Goal: Navigation & Orientation: Understand site structure

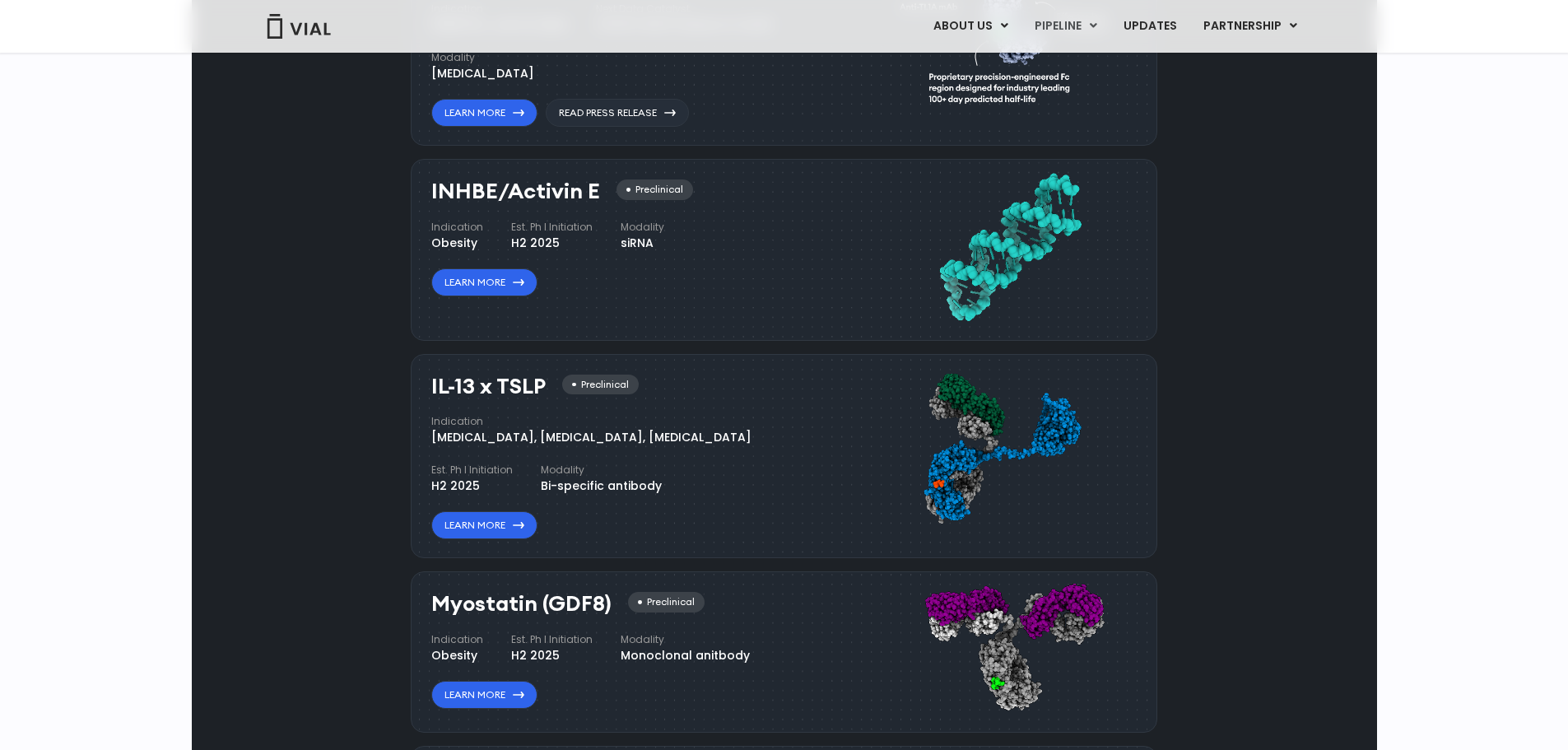
scroll to position [1007, 0]
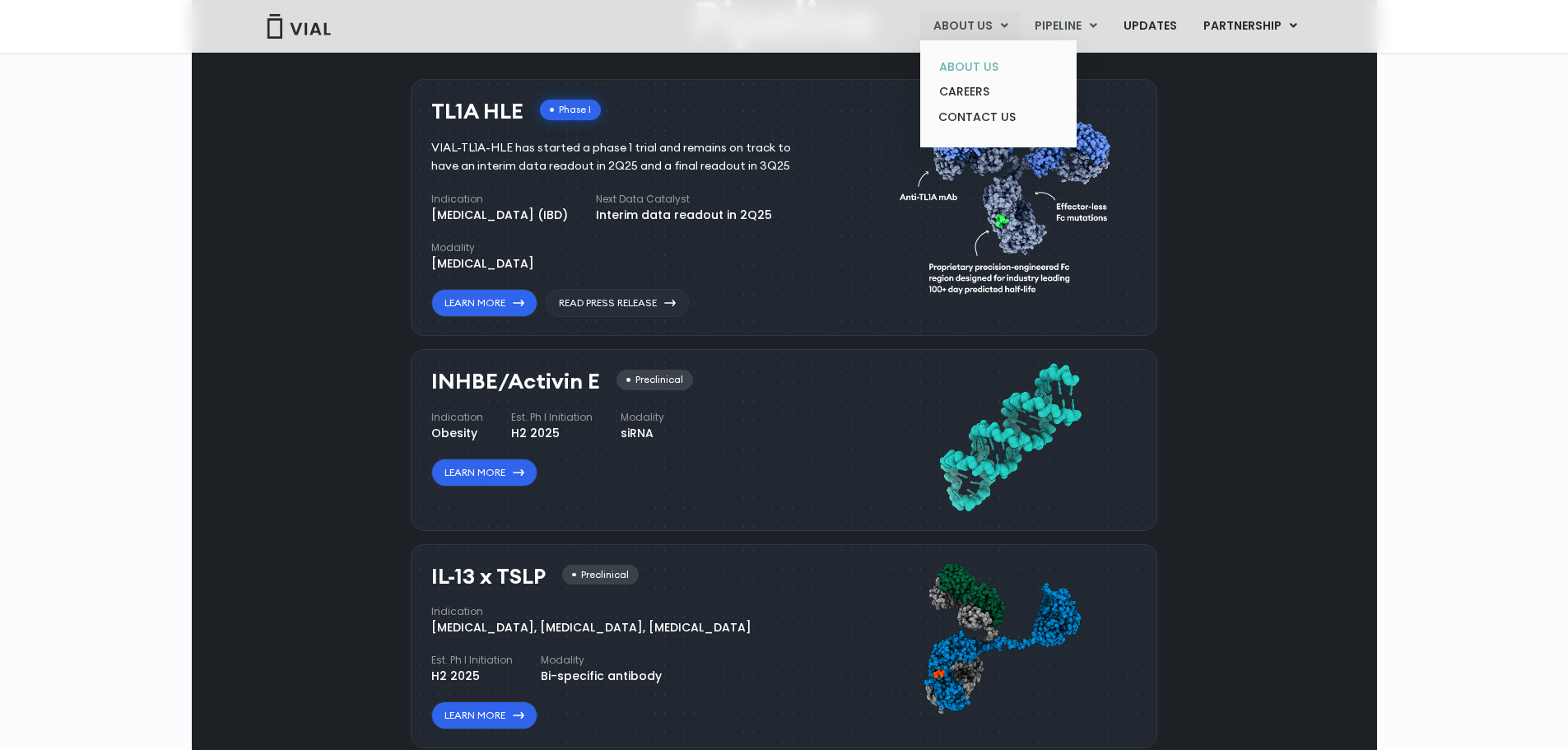
click at [969, 65] on link "ABOUT US" at bounding box center [997, 66] width 144 height 26
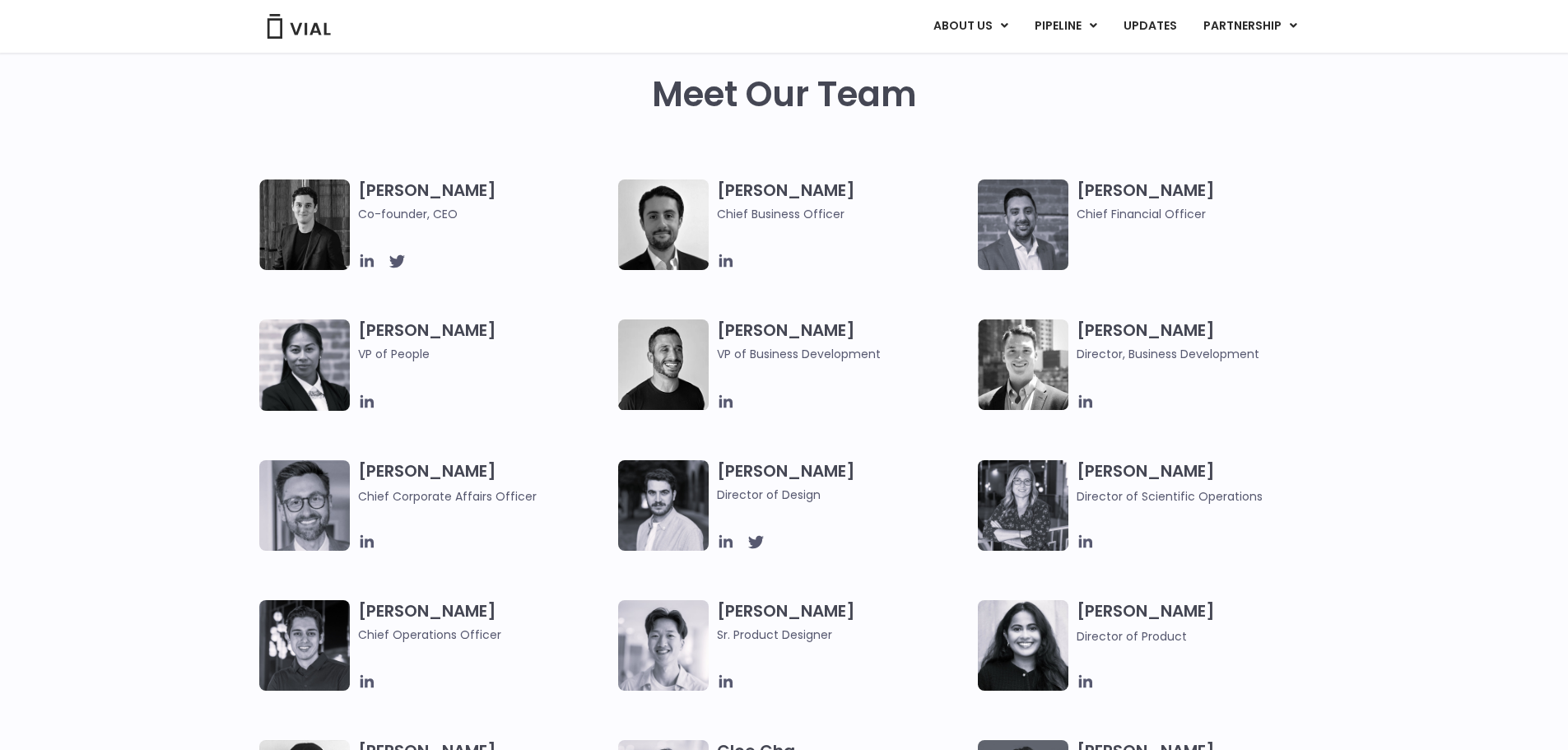
scroll to position [658, 0]
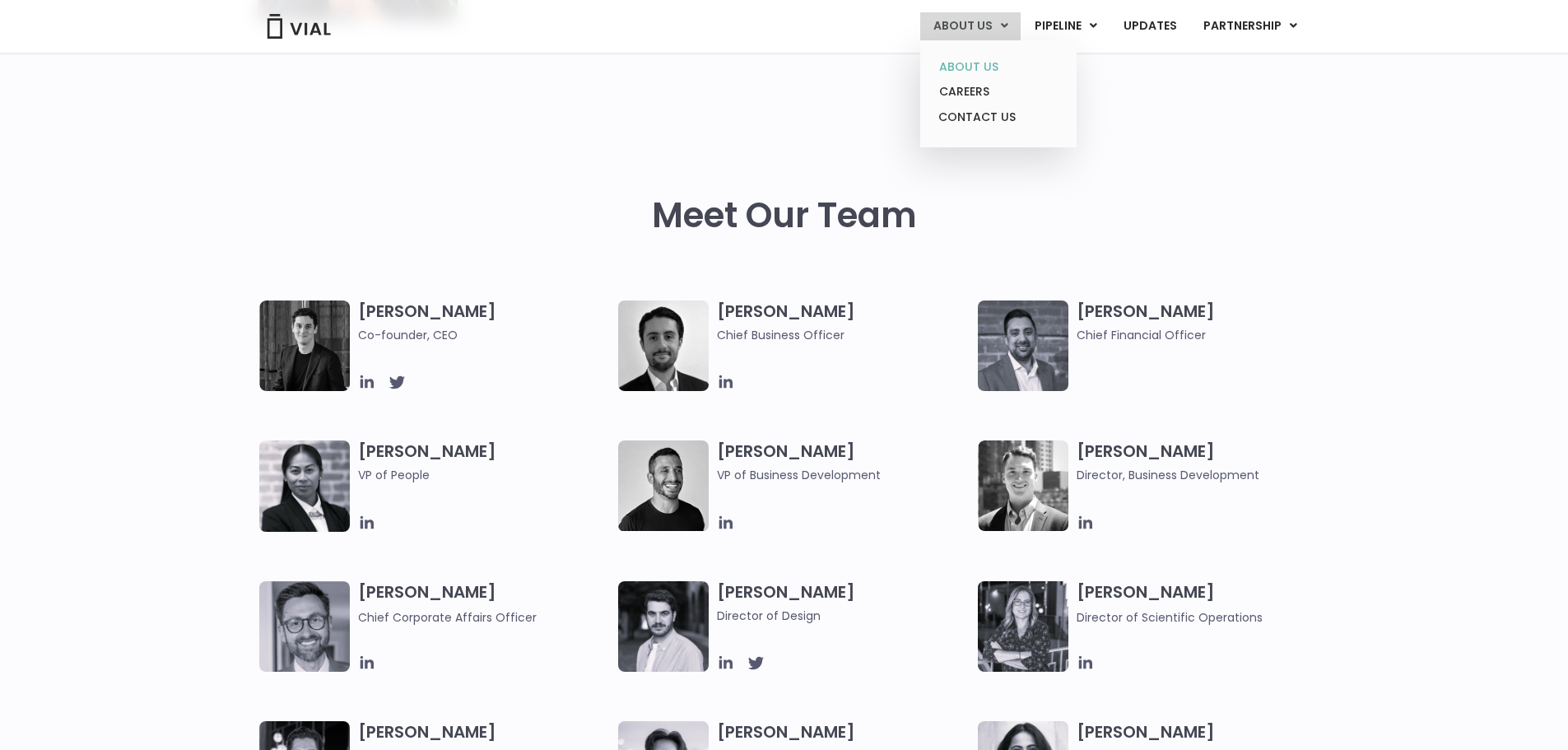
click at [982, 69] on link "ABOUT US" at bounding box center [997, 66] width 144 height 26
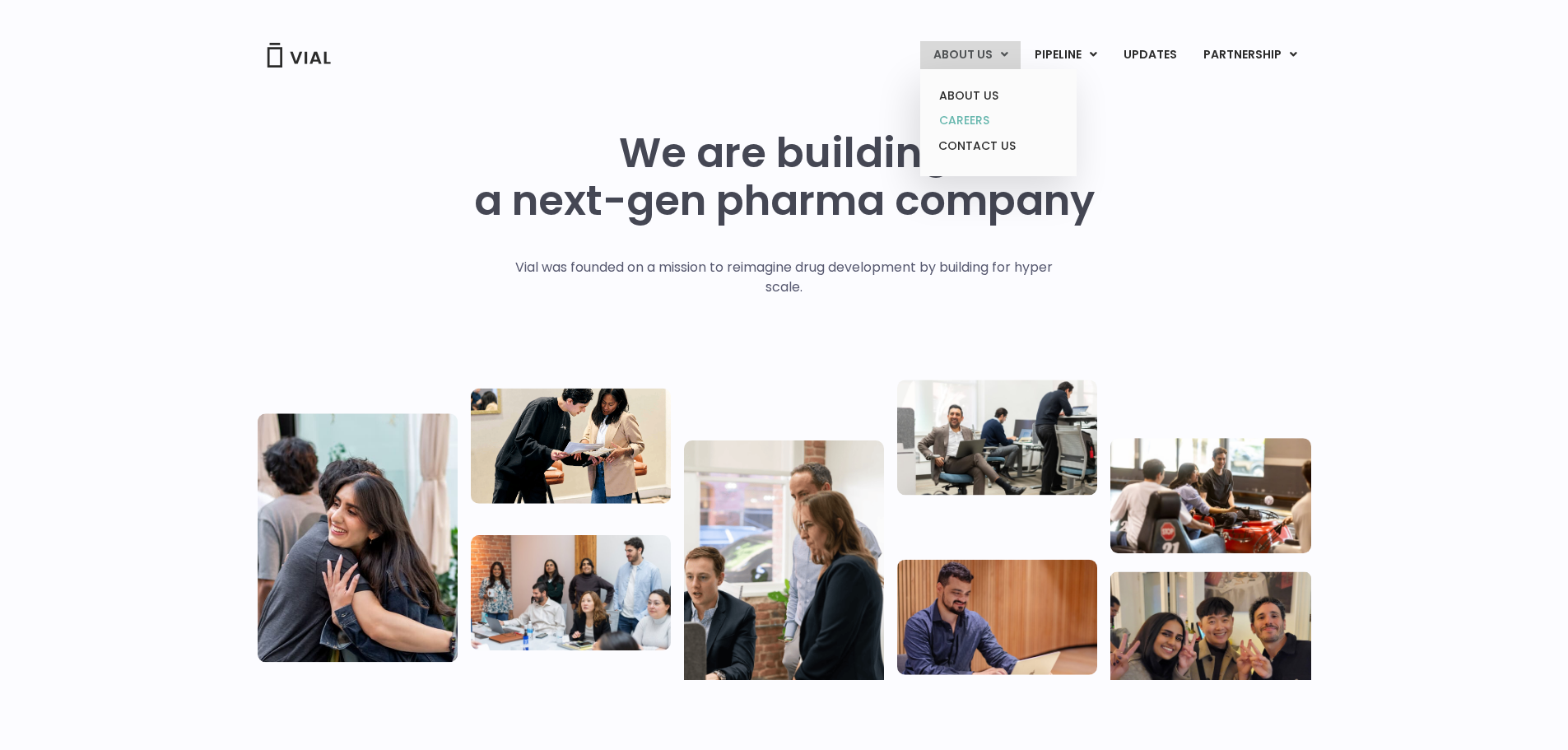
click at [979, 112] on link "CAREERS" at bounding box center [997, 120] width 144 height 26
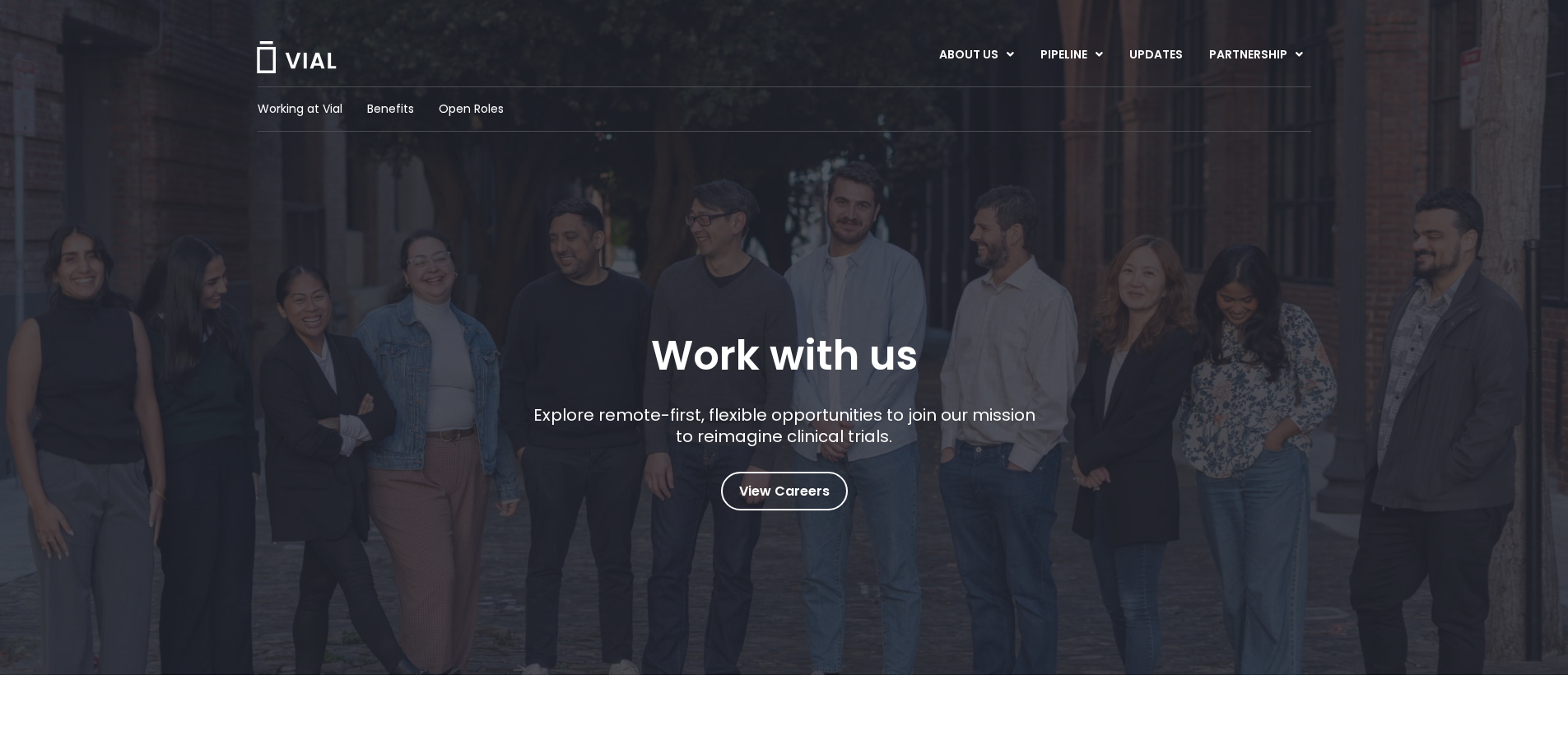
click at [305, 65] on img at bounding box center [296, 57] width 82 height 32
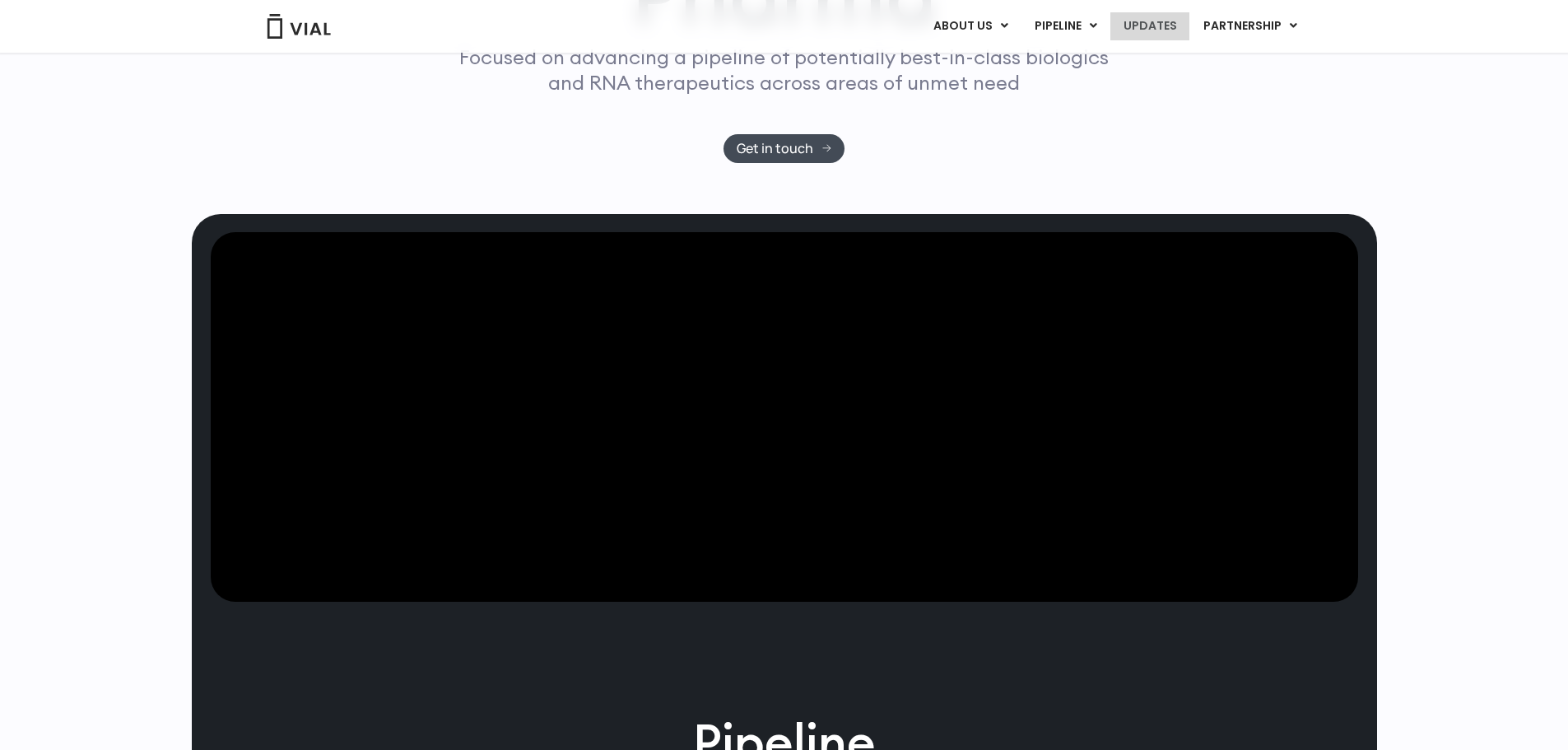
scroll to position [267, 0]
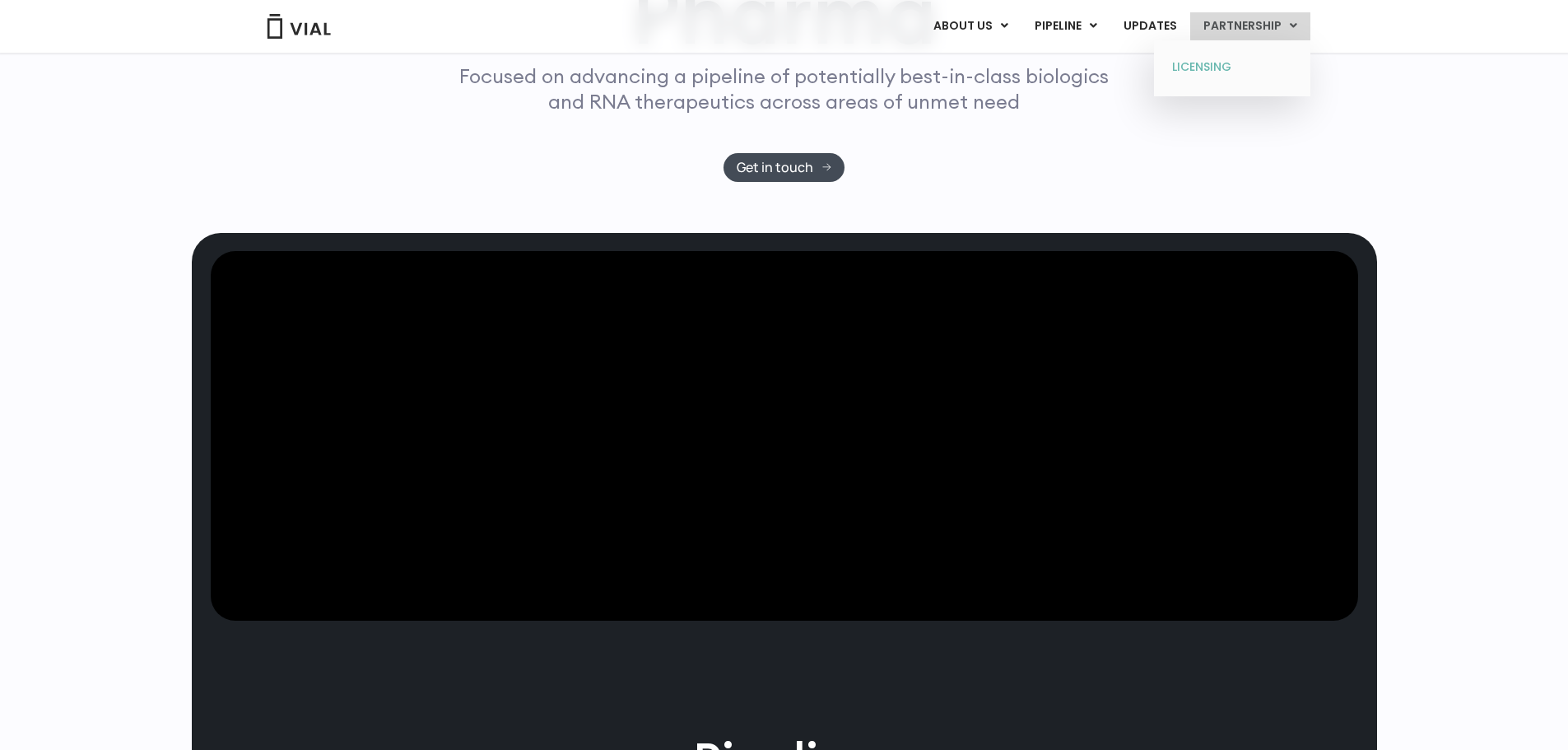
click at [1216, 68] on link "LICENSING" at bounding box center [1231, 67] width 144 height 27
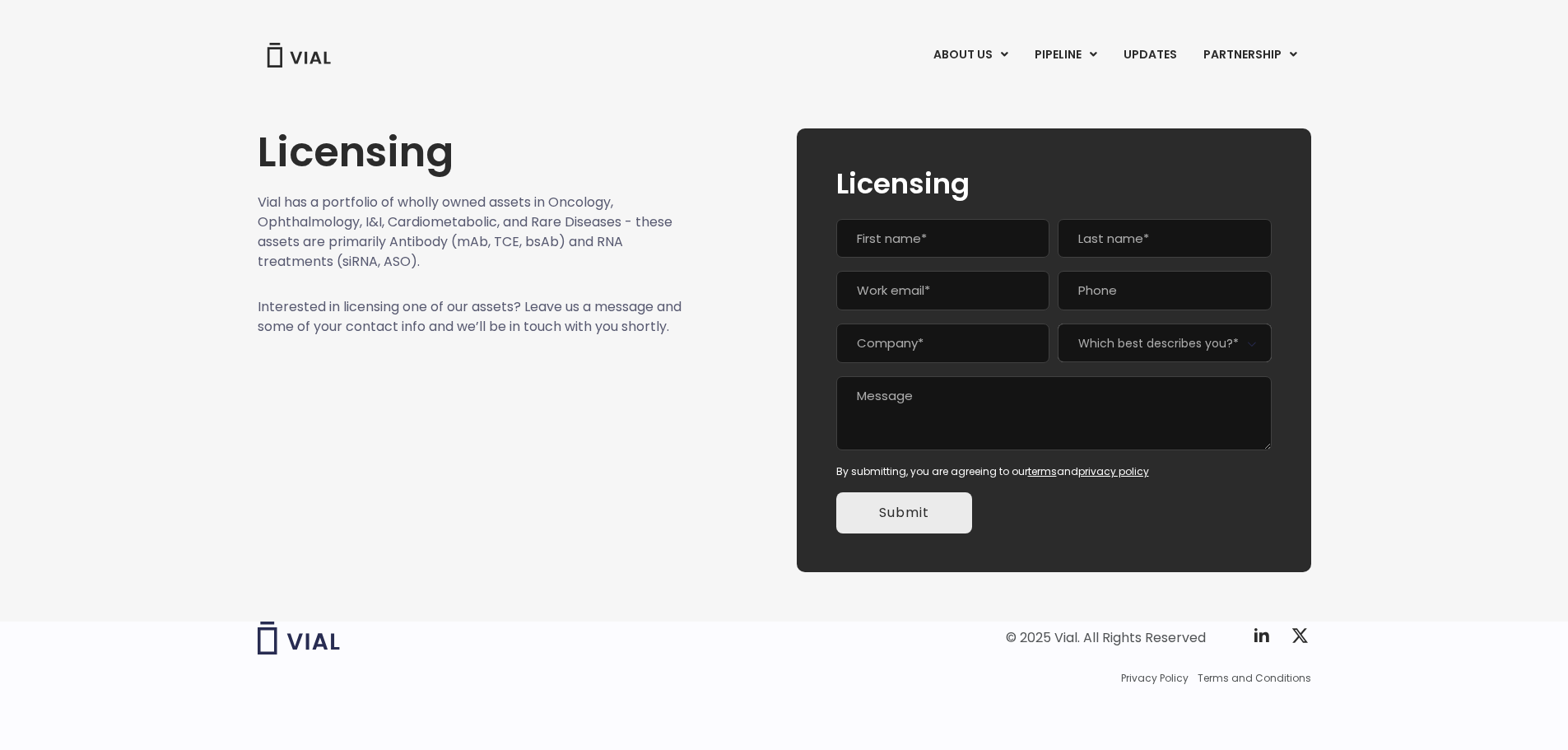
scroll to position [2, 0]
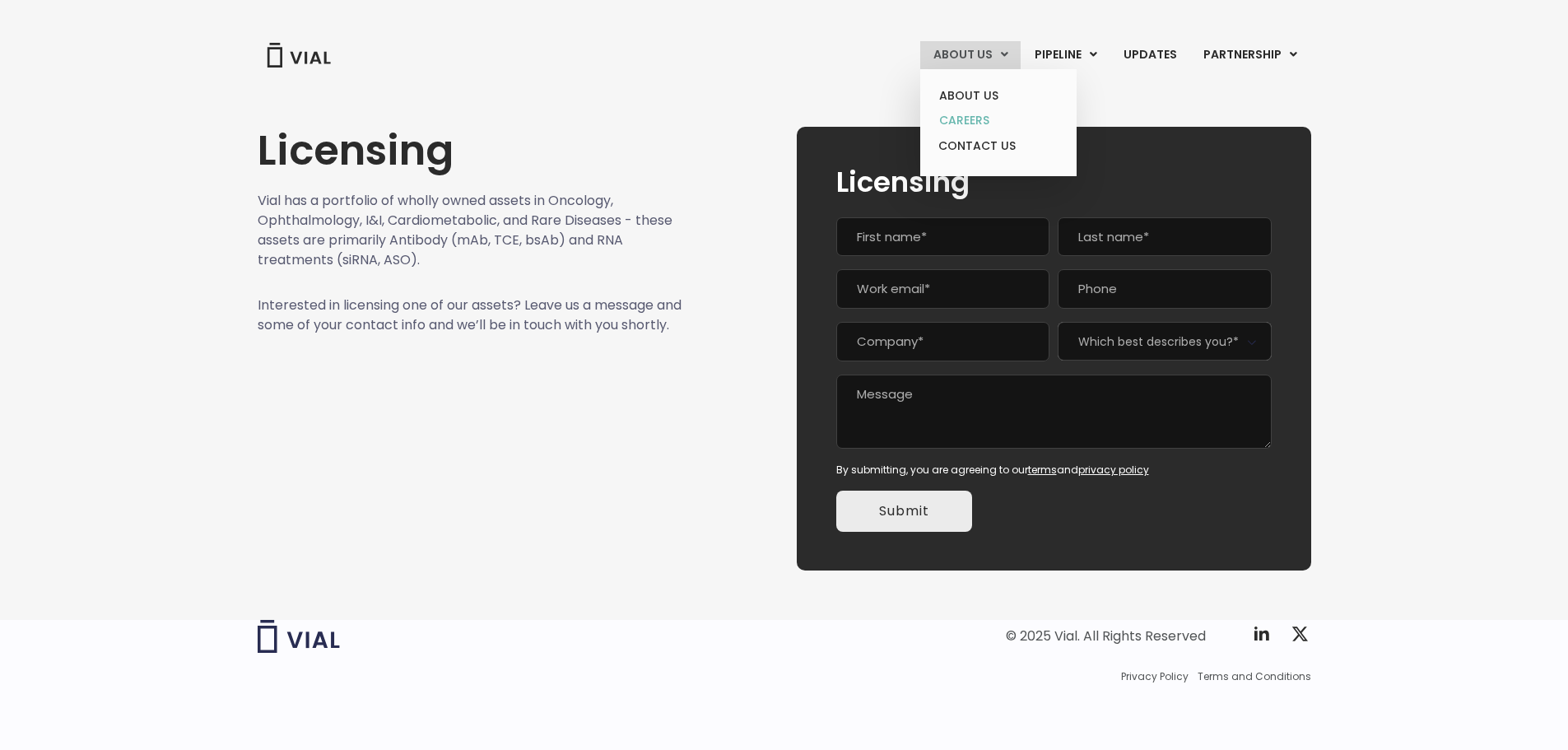
click at [967, 125] on link "CAREERS" at bounding box center [997, 120] width 144 height 26
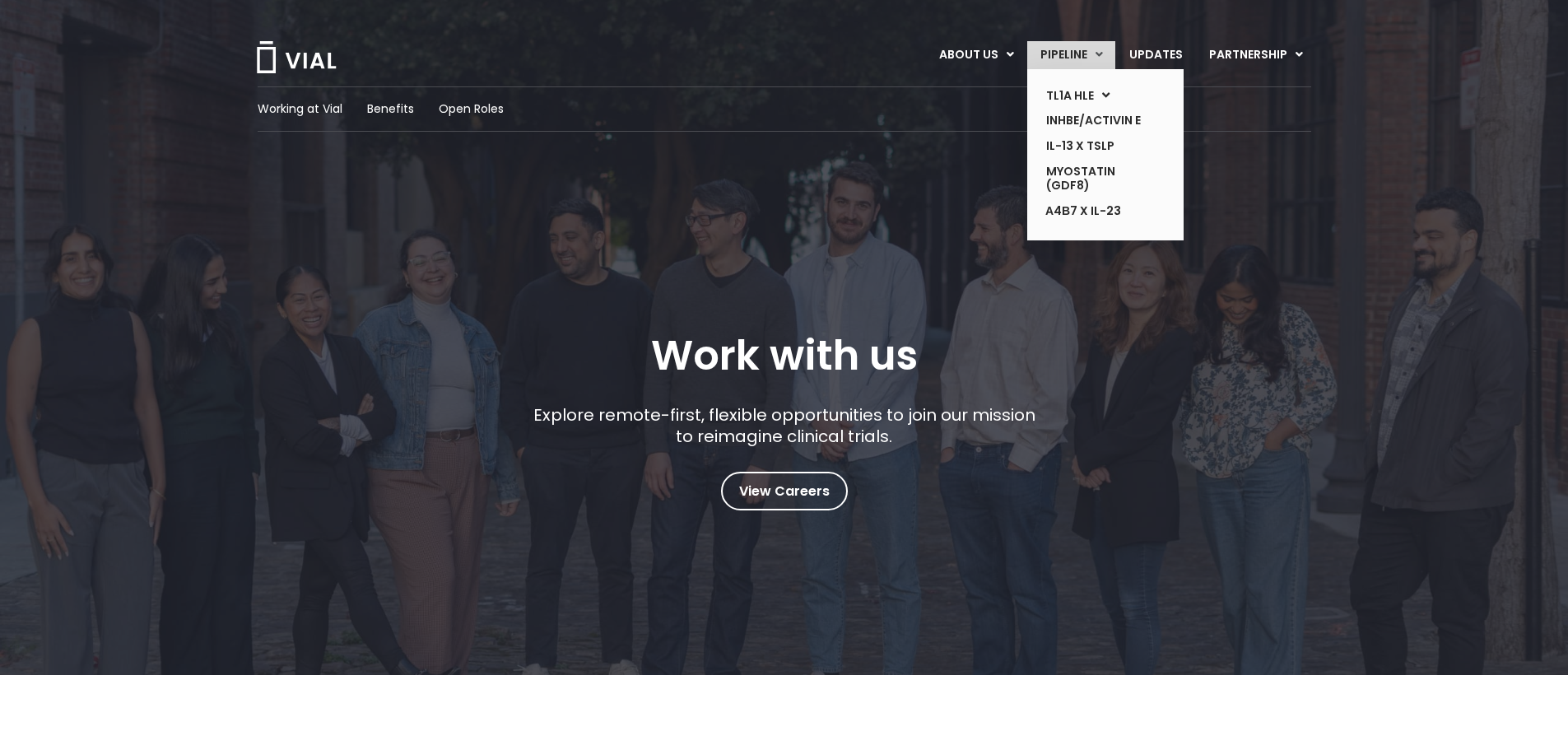
click at [1061, 58] on link "PIPELINE" at bounding box center [1072, 56] width 88 height 28
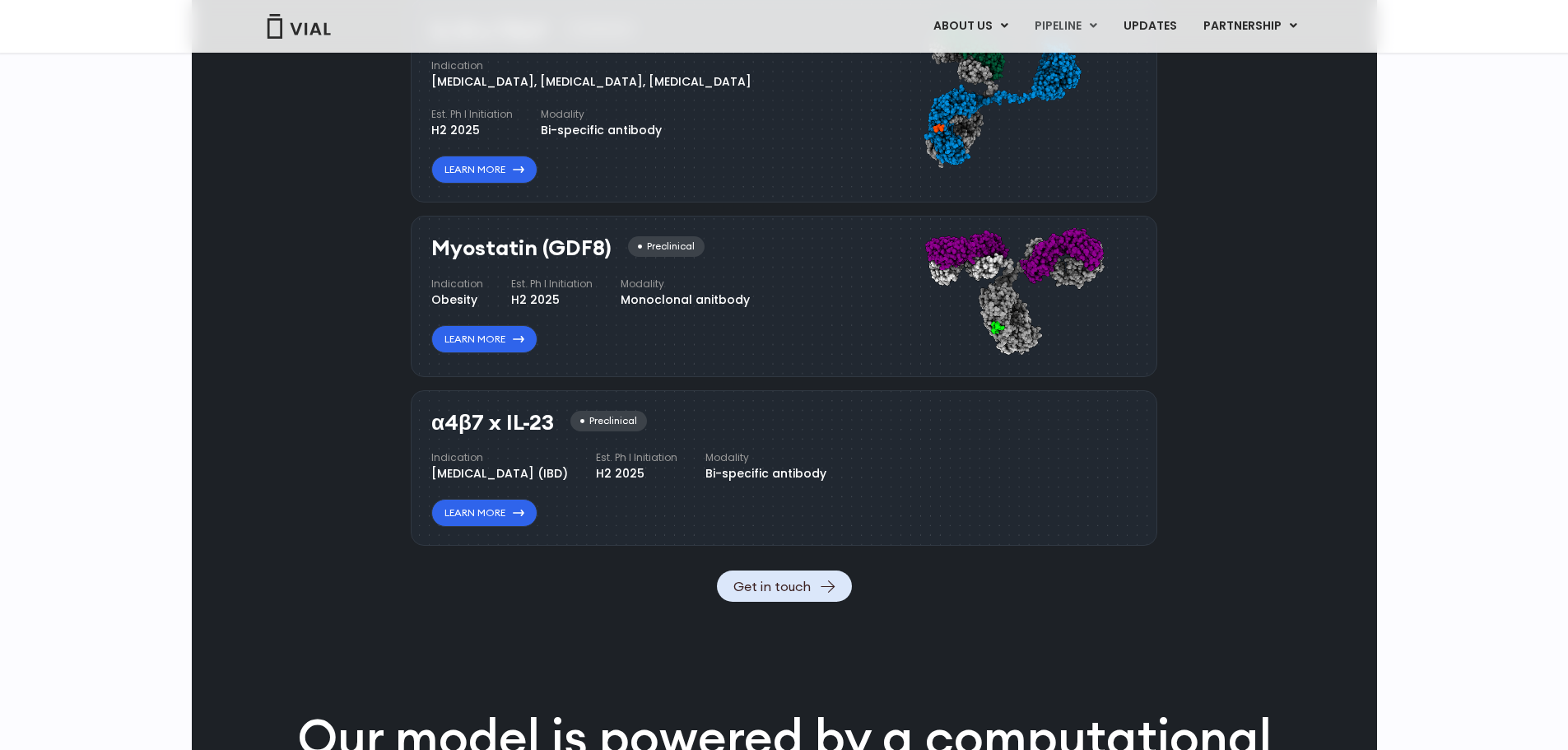
scroll to position [1565, 0]
